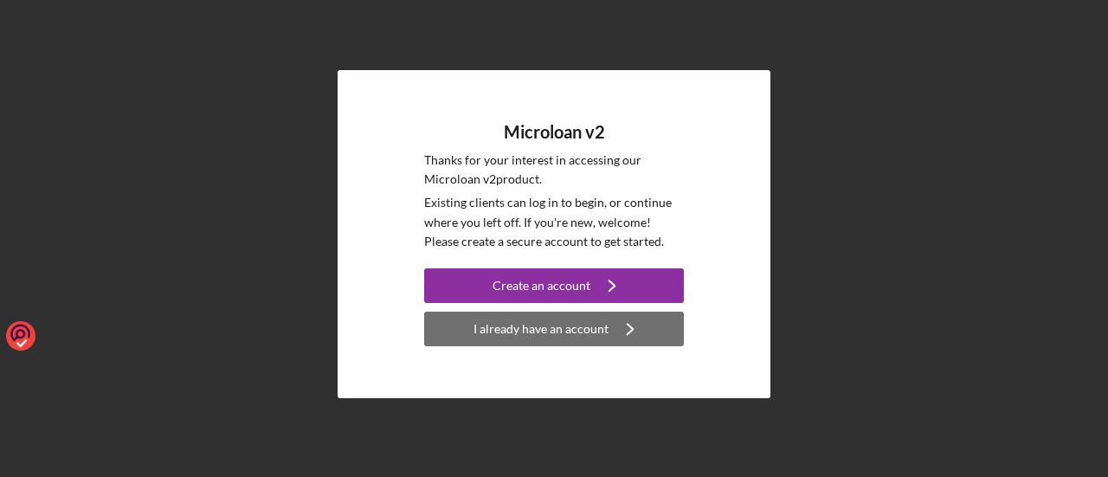
click at [536, 332] on div "I already have an account" at bounding box center [540, 328] width 135 height 35
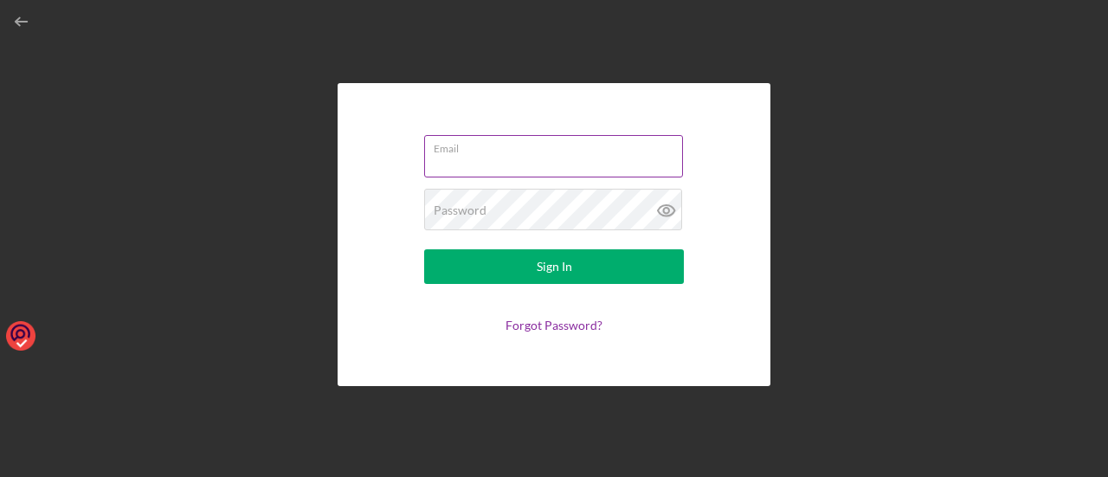
click at [500, 159] on input "Email" at bounding box center [553, 156] width 259 height 42
type input "george@fullertonhi.com"
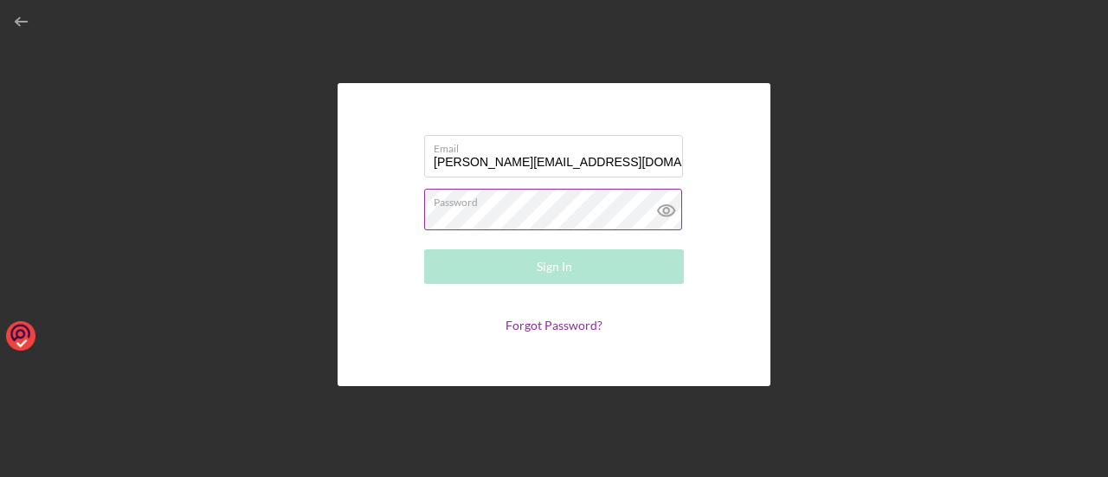
click at [487, 204] on div "Password Required" at bounding box center [554, 210] width 260 height 43
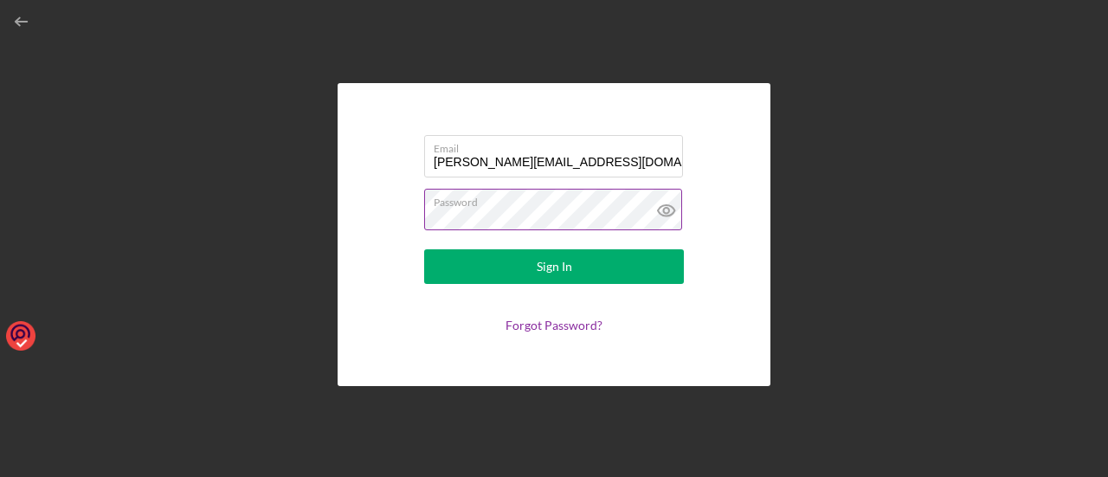
click at [424, 249] on button "Sign In" at bounding box center [554, 266] width 260 height 35
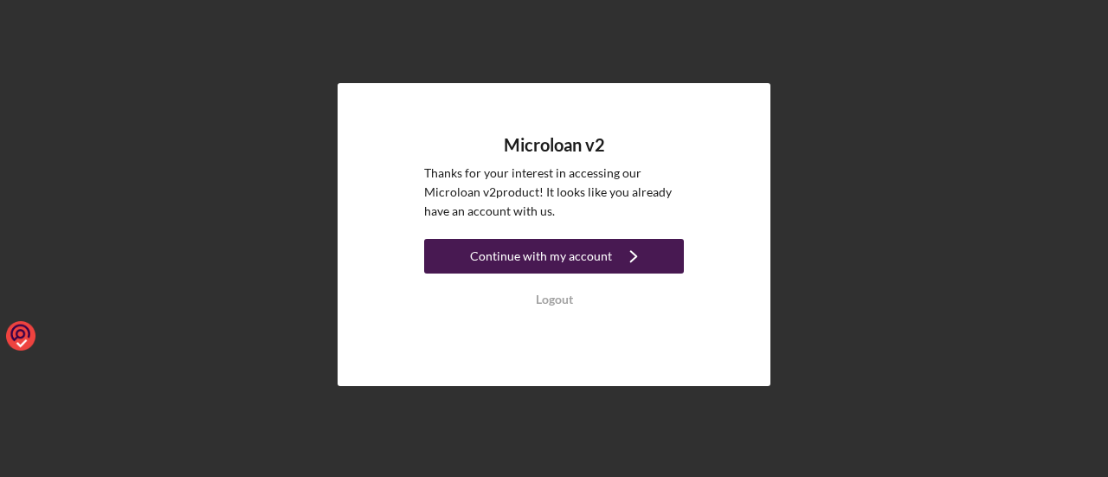
click at [553, 259] on div "Continue with my account" at bounding box center [541, 256] width 142 height 35
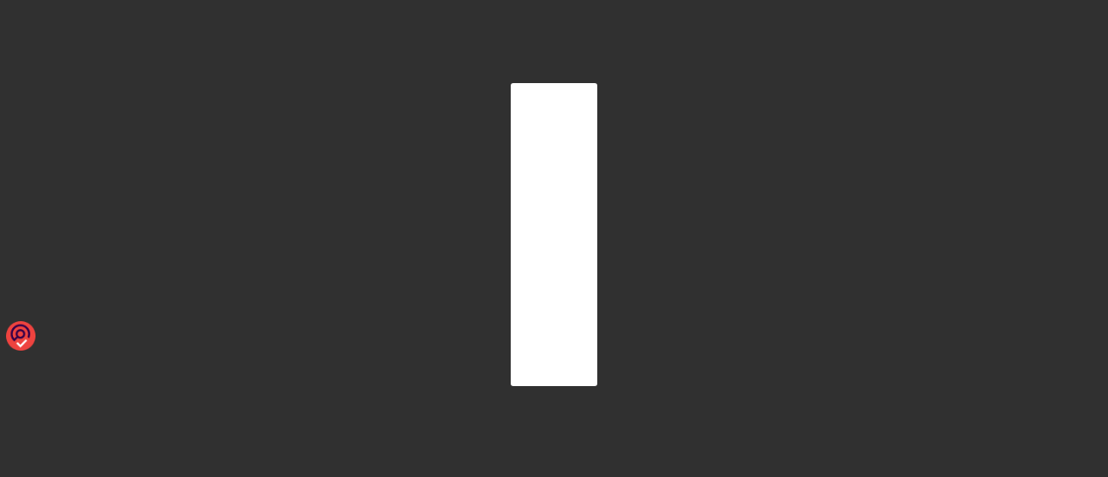
click at [703, 259] on div at bounding box center [554, 234] width 1090 height 468
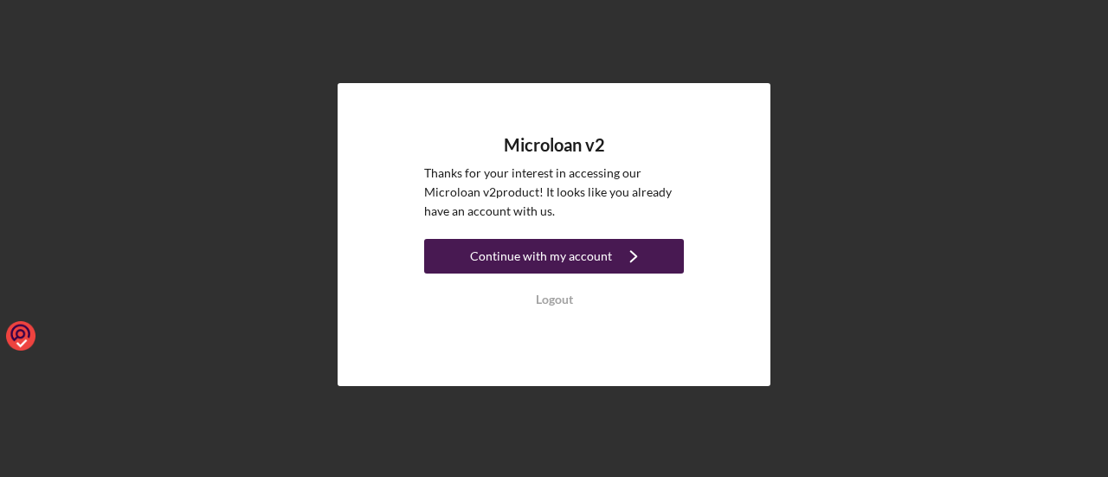
click at [539, 259] on div "Continue with my account" at bounding box center [541, 256] width 142 height 35
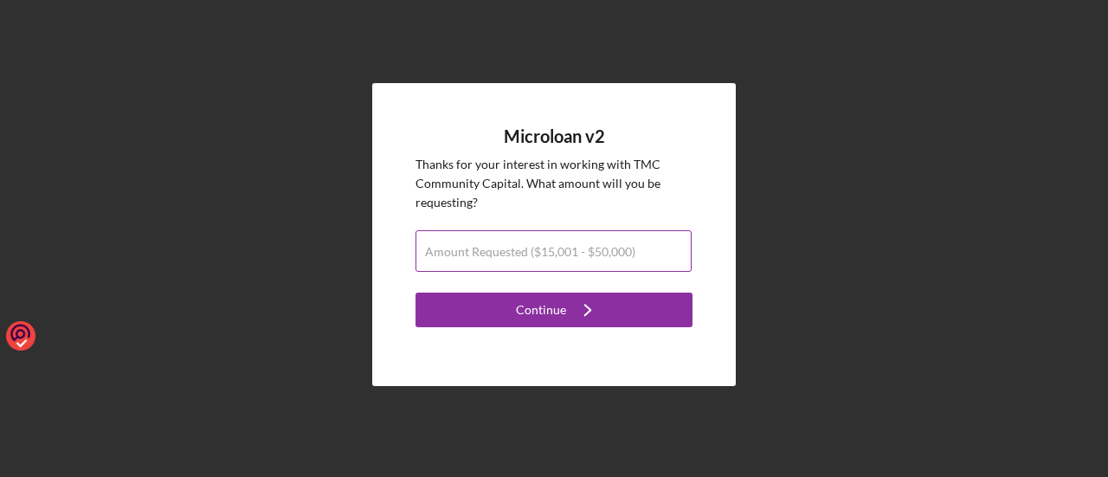
click at [541, 250] on label "Amount Requested ($15,001 - $50,000)" at bounding box center [530, 252] width 210 height 14
click at [541, 250] on input "Amount Requested ($15,001 - $50,000)" at bounding box center [553, 251] width 276 height 42
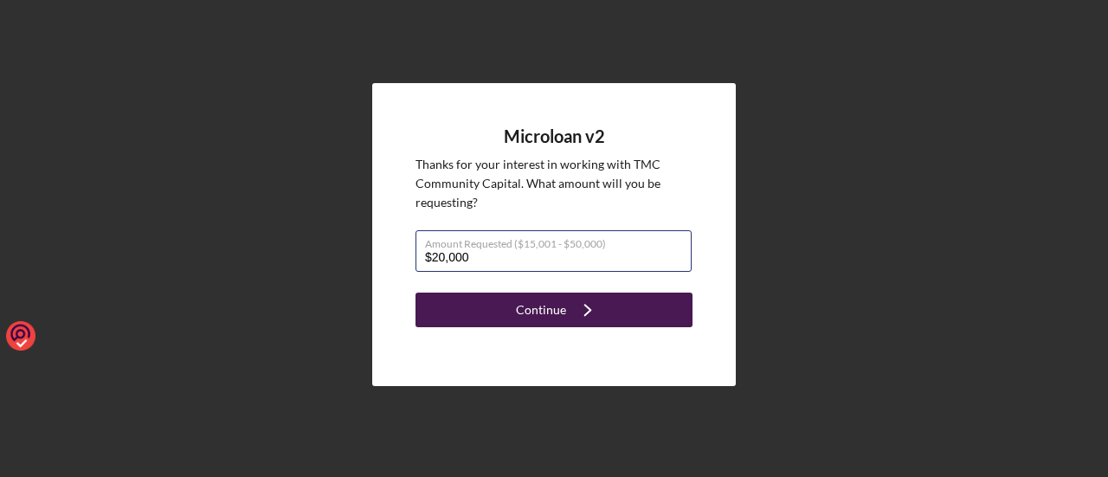
type input "$20,000"
click at [534, 314] on div "Continue" at bounding box center [541, 309] width 50 height 35
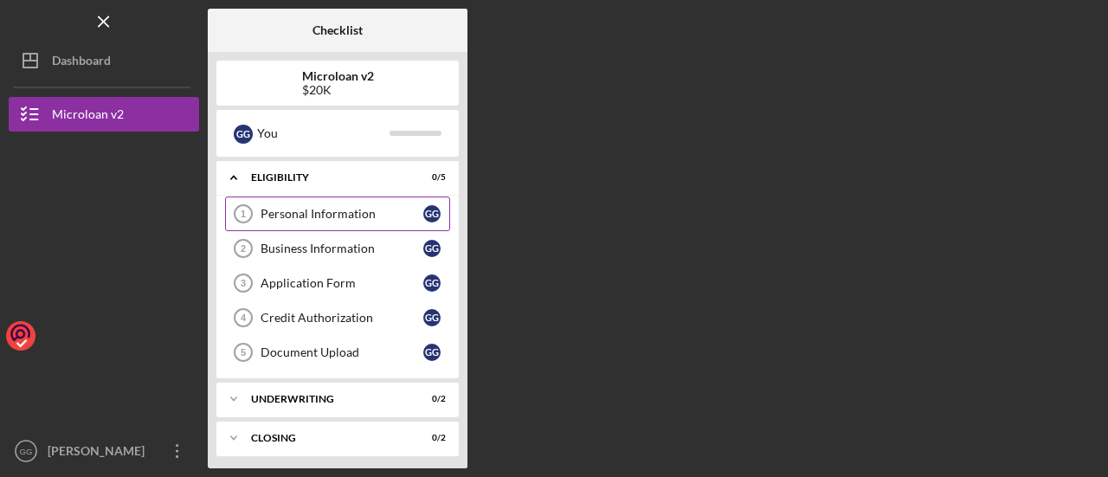
scroll to position [2, 0]
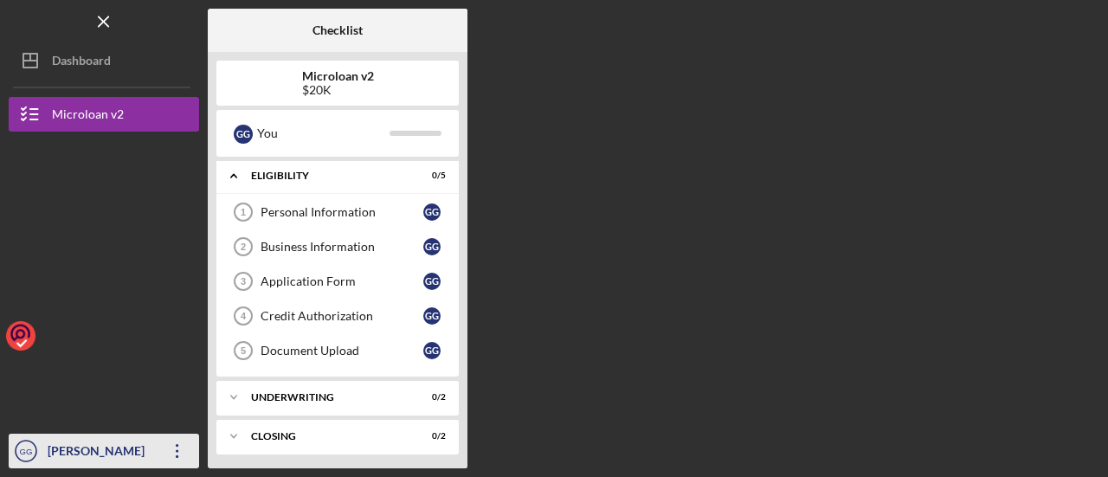
click at [95, 450] on div "[PERSON_NAME]" at bounding box center [99, 452] width 112 height 39
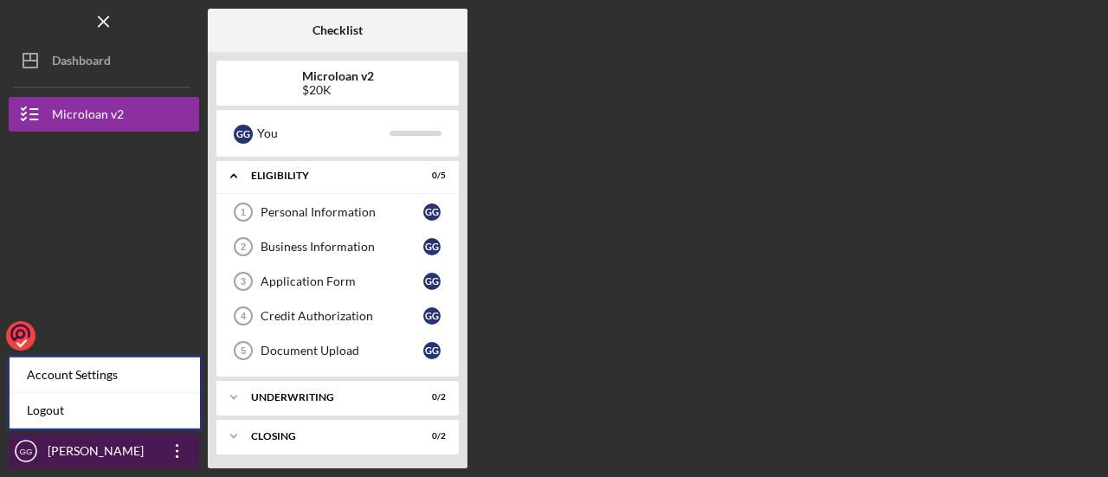
click at [177, 452] on icon "button" at bounding box center [177, 451] width 3 height 14
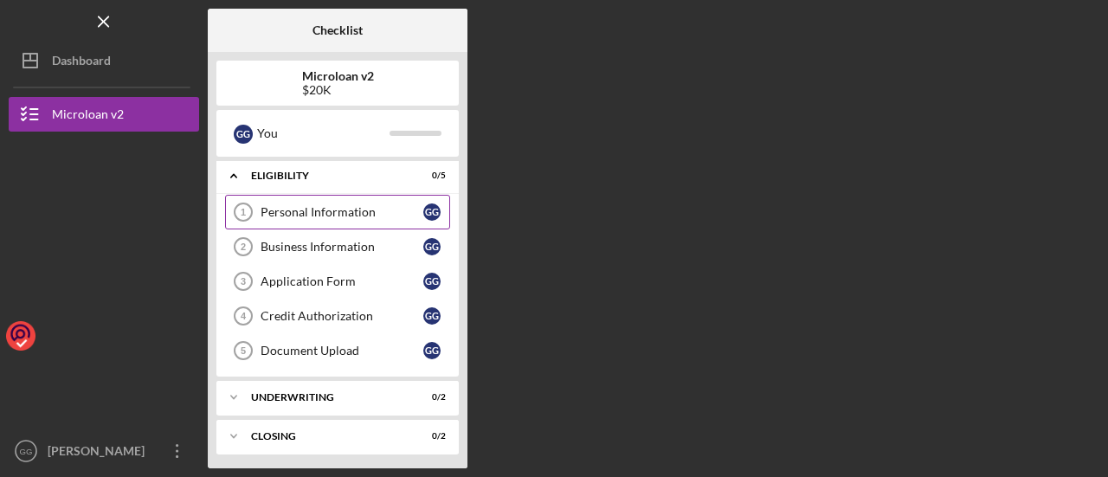
click at [322, 210] on div "Personal Information" at bounding box center [341, 212] width 163 height 14
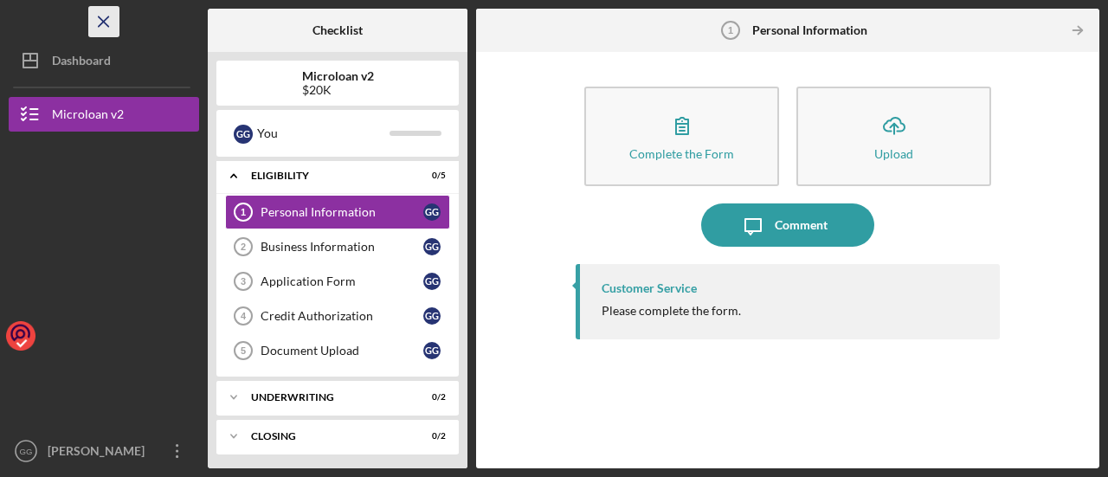
click at [112, 21] on icon "Icon/Menu Close" at bounding box center [104, 22] width 39 height 39
